Goal: Communication & Community: Answer question/provide support

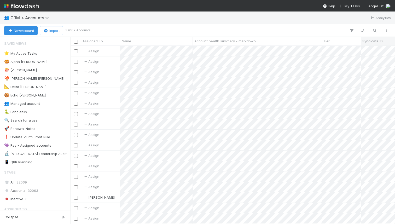
scroll to position [178, 325]
click at [375, 32] on icon "button" at bounding box center [374, 30] width 5 height 5
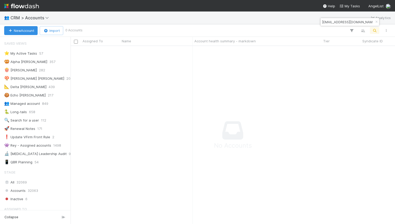
scroll to position [0, 0]
click at [340, 23] on input "marley@graphitevc.com" at bounding box center [348, 22] width 52 height 6
click at [339, 23] on input "marley@graphitevc.com" at bounding box center [348, 22] width 52 height 6
paste input "paul@visionstudio.io"
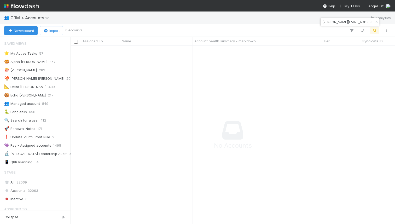
scroll to position [178, 325]
click at [339, 22] on input "paul@visionstudio.io" at bounding box center [348, 22] width 52 height 6
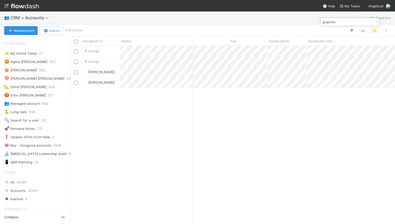
scroll to position [0, 0]
type input "graphite"
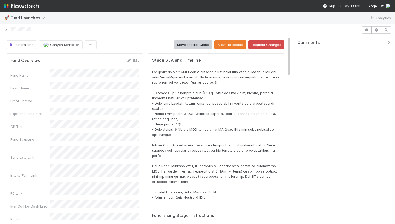
scroll to position [106, 270]
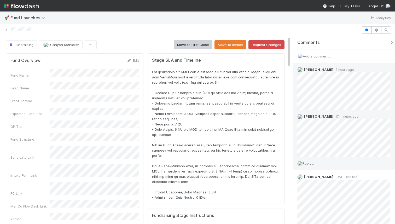
click at [310, 163] on span "Reply..." at bounding box center [308, 163] width 11 height 4
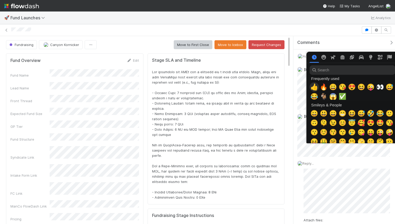
click at [315, 86] on span "👍" at bounding box center [315, 86] width 8 height 7
